Goal: Task Accomplishment & Management: Manage account settings

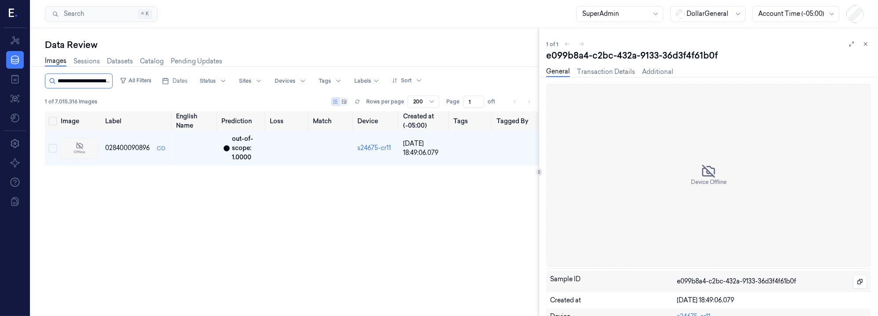
scroll to position [0, 29]
drag, startPoint x: 58, startPoint y: 80, endPoint x: 168, endPoint y: 85, distance: 110.6
click at [130, 85] on input "string" at bounding box center [94, 81] width 73 height 14
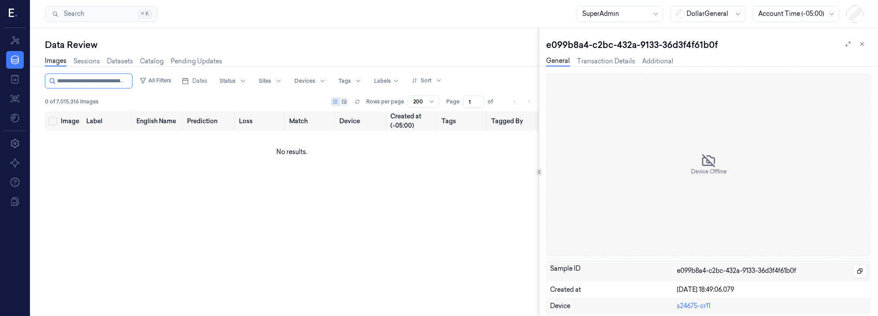
type input "**********"
click at [17, 13] on icon at bounding box center [13, 13] width 9 height 13
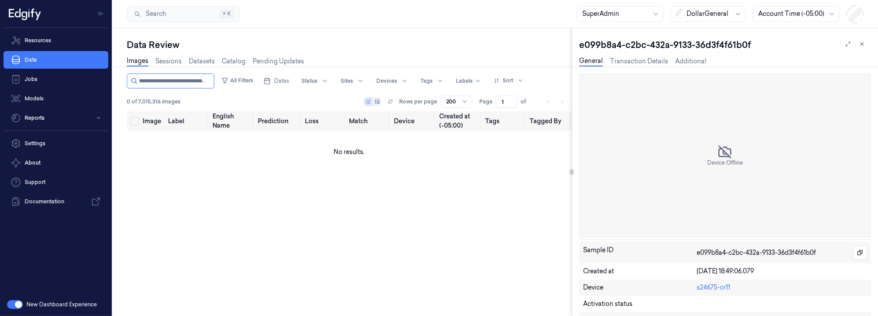
click at [12, 305] on button "button" at bounding box center [15, 304] width 16 height 9
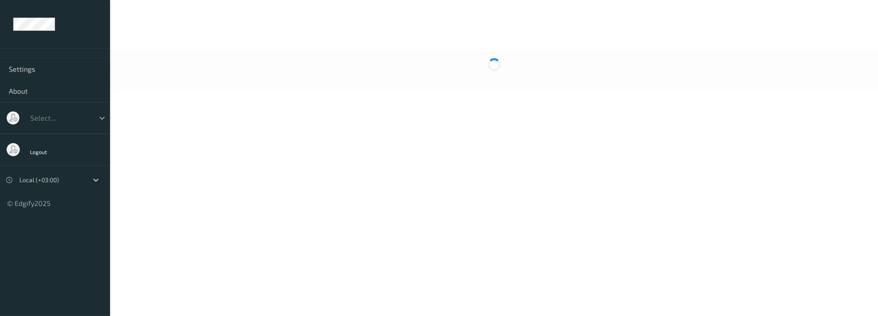
click at [96, 121] on div at bounding box center [102, 118] width 16 height 16
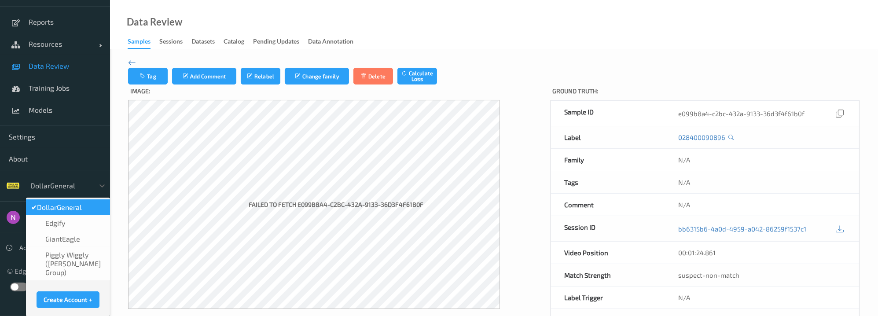
scroll to position [24, 0]
